Goal: Task Accomplishment & Management: Use online tool/utility

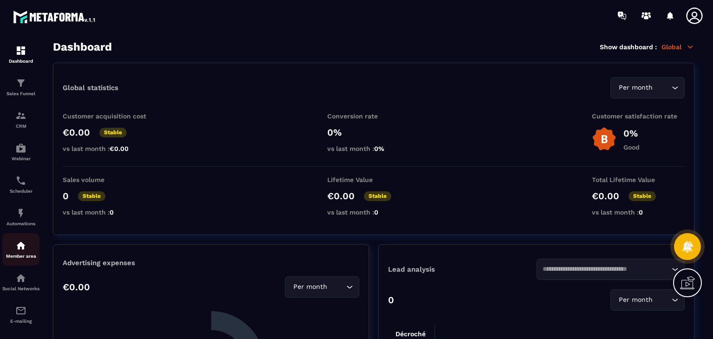
click at [11, 252] on div "Member area" at bounding box center [20, 249] width 37 height 19
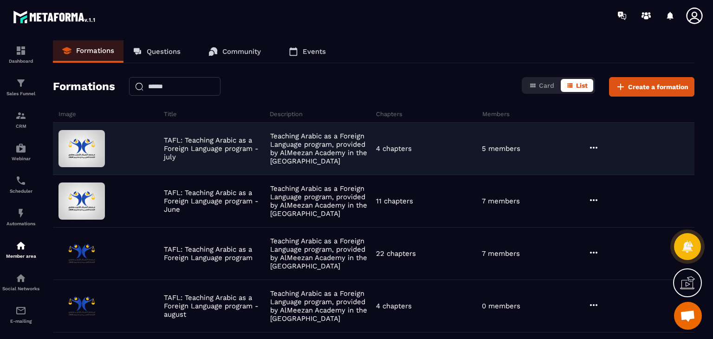
click at [458, 175] on div "TAFL: Teaching Arabic as a Foreign Language program - july Teaching Arabic as a…" at bounding box center [373, 201] width 641 height 52
click at [587, 147] on div at bounding box center [640, 148] width 109 height 13
click at [587, 143] on div at bounding box center [640, 148] width 109 height 13
click at [590, 147] on icon at bounding box center [593, 148] width 7 height 2
click at [598, 167] on icon "button" at bounding box center [599, 166] width 8 height 8
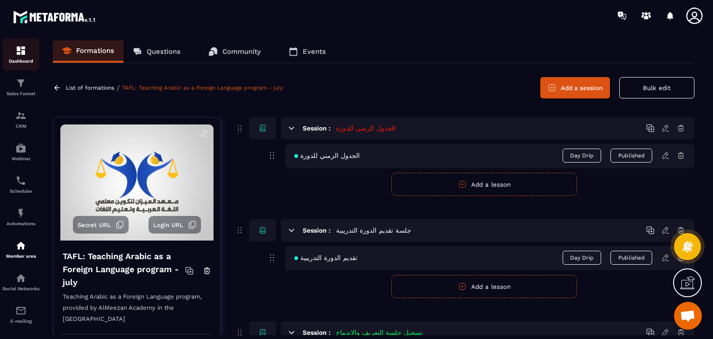
click at [19, 69] on link "Dashboard" at bounding box center [20, 54] width 37 height 32
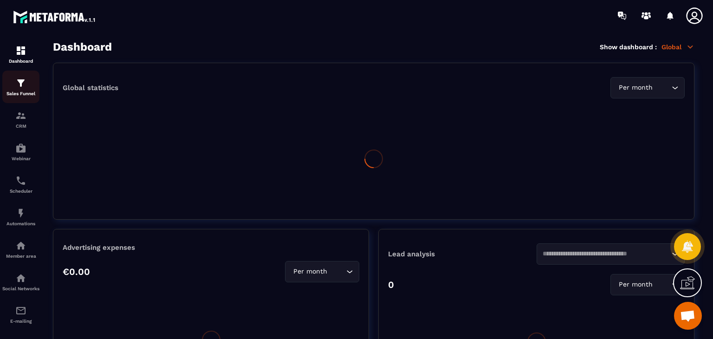
click at [26, 83] on div "Sales Funnel" at bounding box center [20, 87] width 37 height 19
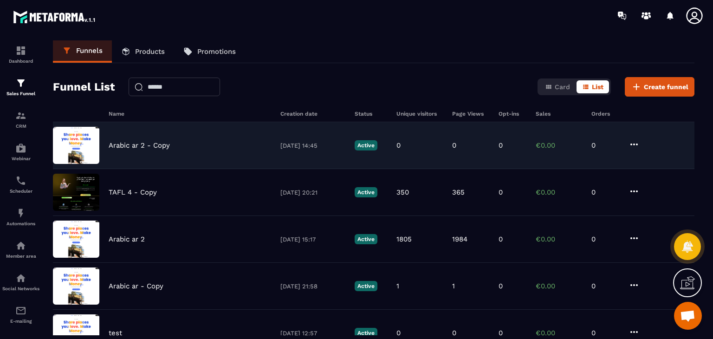
click at [599, 169] on div "Arabic ar 2 - Copy [DATE] 14:45 Active 0 0 0 €0.00 0" at bounding box center [373, 192] width 641 height 47
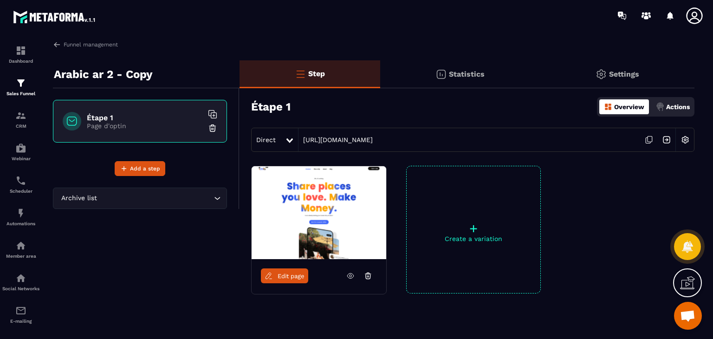
click at [352, 276] on icon at bounding box center [350, 276] width 8 height 8
click at [285, 279] on span "Edit page" at bounding box center [291, 275] width 27 height 7
